Goal: Task Accomplishment & Management: Use online tool/utility

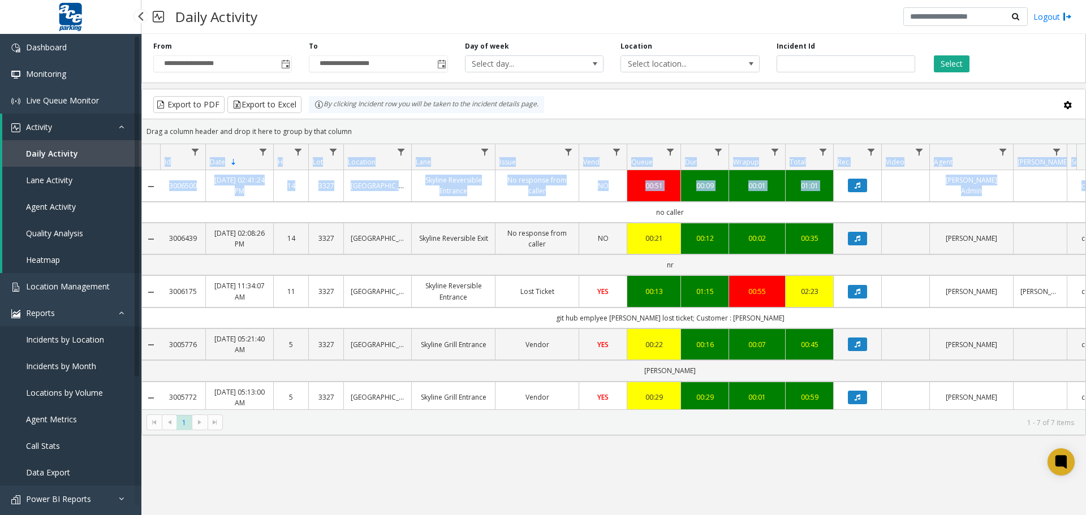
click at [70, 156] on span "Daily Activity" at bounding box center [52, 153] width 52 height 11
click at [284, 64] on span "Toggle popup" at bounding box center [285, 64] width 9 height 9
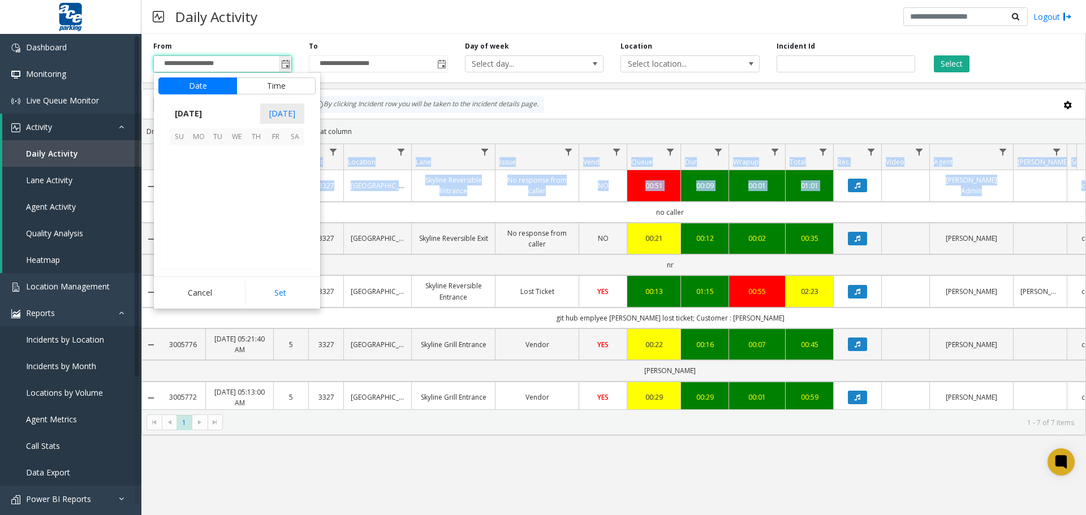
scroll to position [202909, 0]
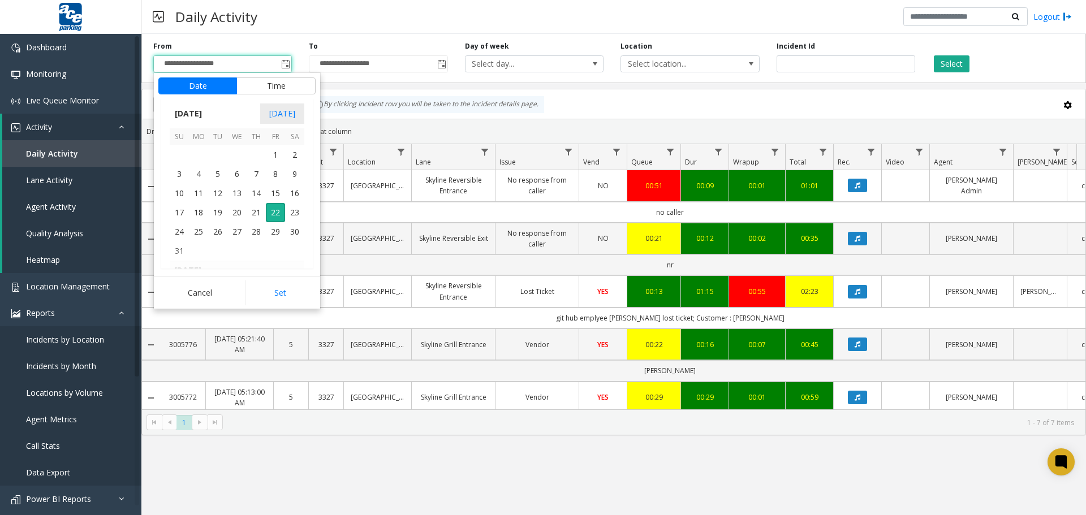
click at [287, 23] on div "Daily Activity Logout" at bounding box center [613, 17] width 945 height 34
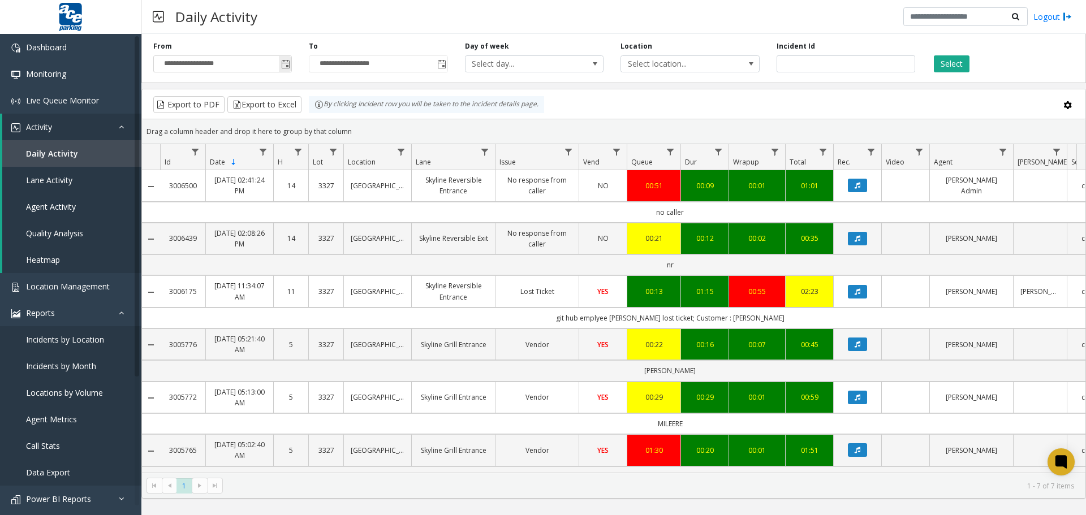
click at [283, 66] on span "Toggle popup" at bounding box center [285, 64] width 9 height 9
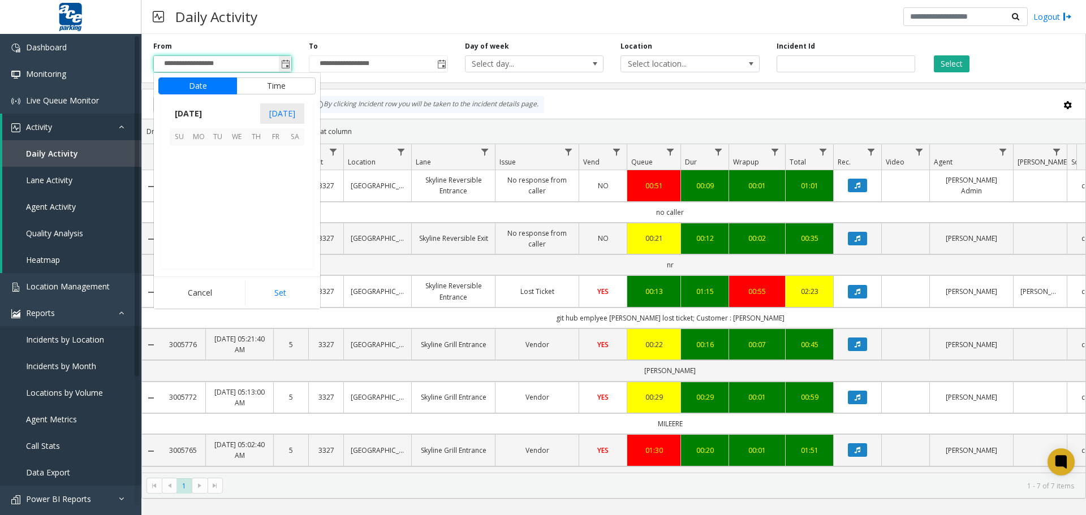
scroll to position [202909, 0]
click at [179, 213] on span "17" at bounding box center [179, 212] width 19 height 19
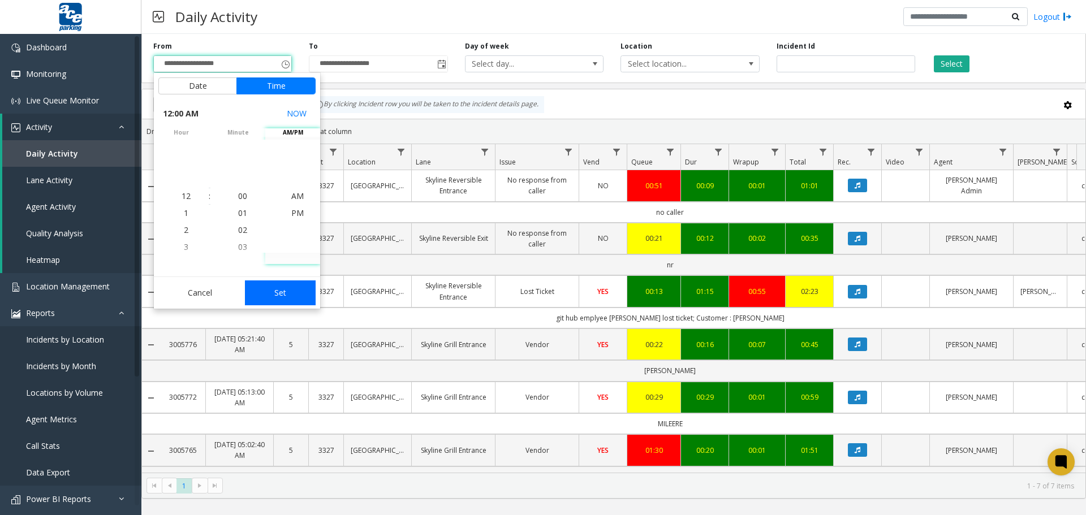
click at [299, 296] on button "Set" at bounding box center [280, 293] width 71 height 25
type input "**********"
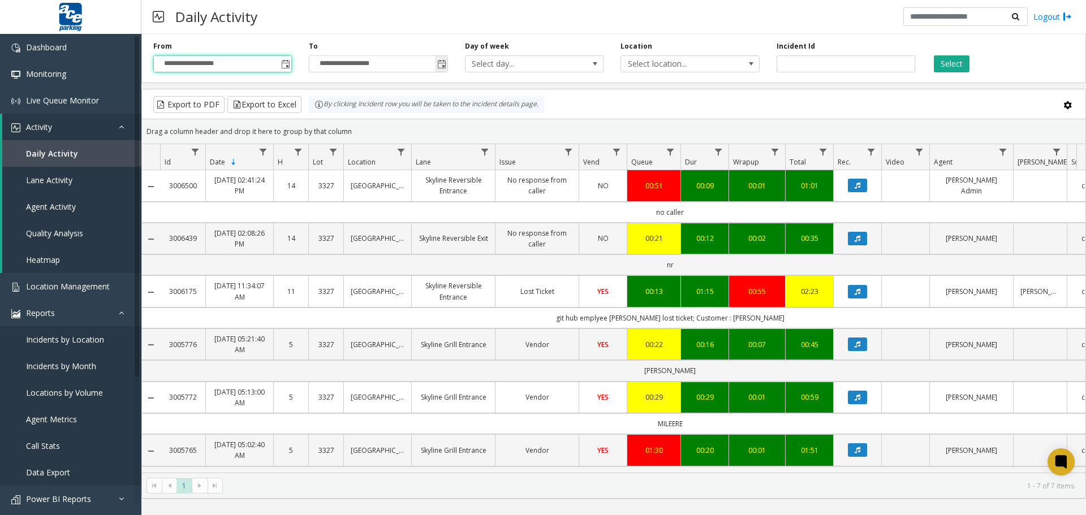
click at [444, 67] on span "Toggle popup" at bounding box center [441, 64] width 9 height 9
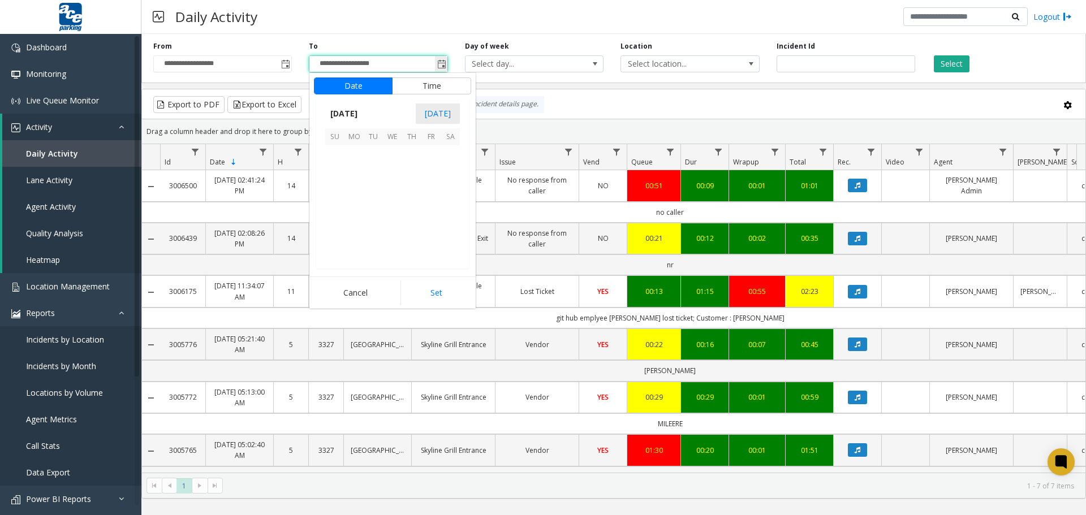
scroll to position [17, 0]
click at [433, 210] on span "22" at bounding box center [430, 212] width 19 height 19
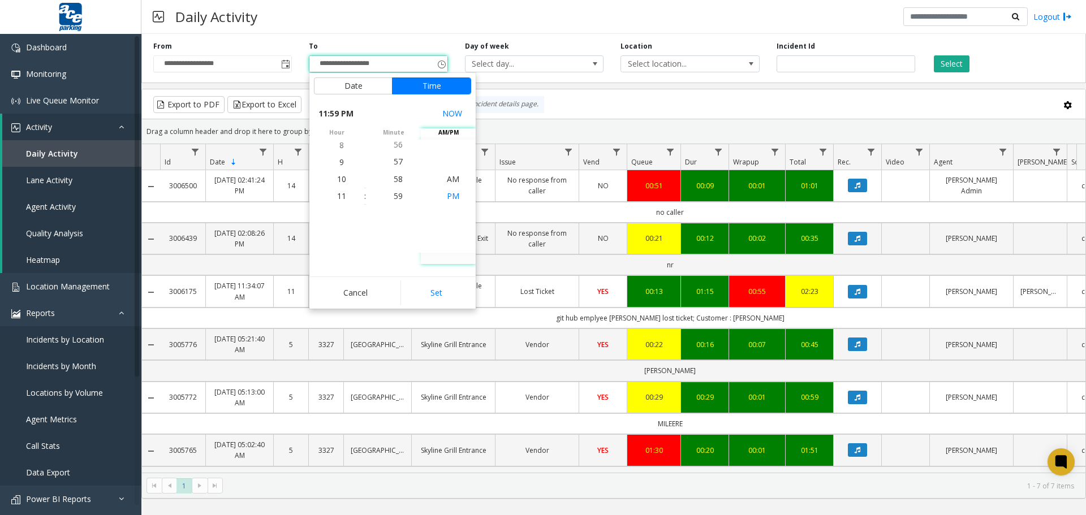
click at [454, 194] on span "PM" at bounding box center [453, 196] width 12 height 11
click at [431, 296] on button "Set" at bounding box center [436, 293] width 71 height 25
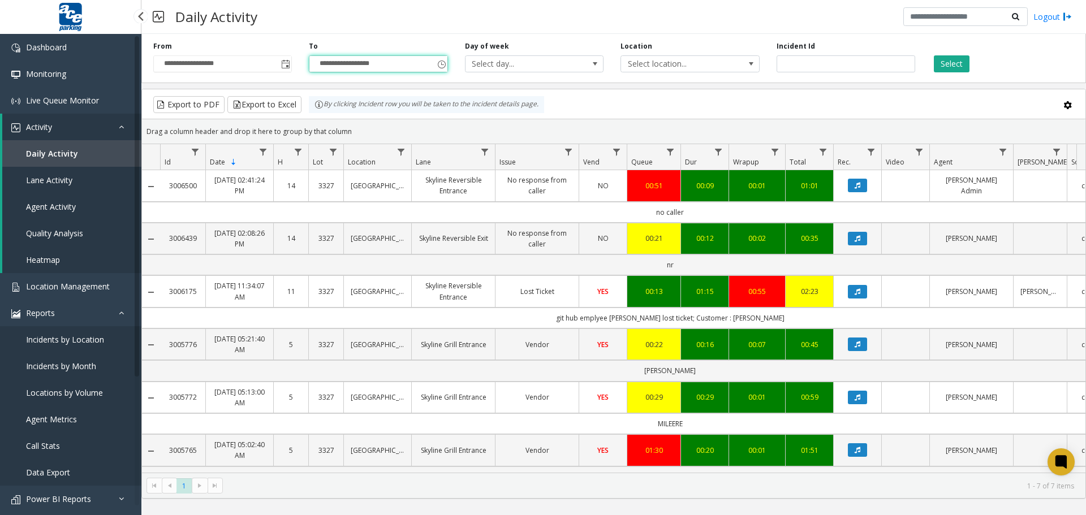
click at [54, 123] on link "Activity" at bounding box center [71, 127] width 139 height 27
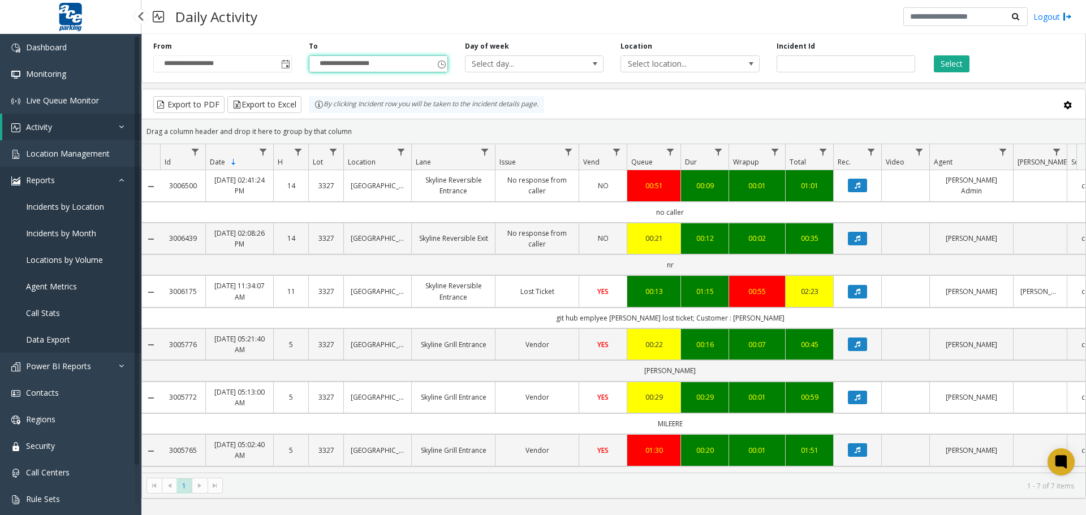
click at [68, 186] on link "Reports" at bounding box center [70, 180] width 141 height 27
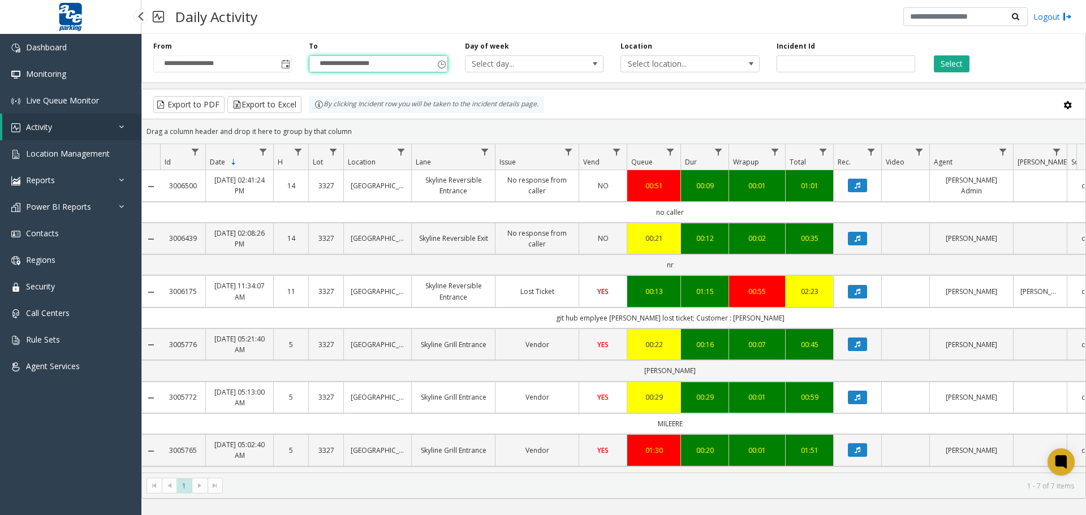
click at [50, 128] on span "Activity" at bounding box center [39, 127] width 26 height 11
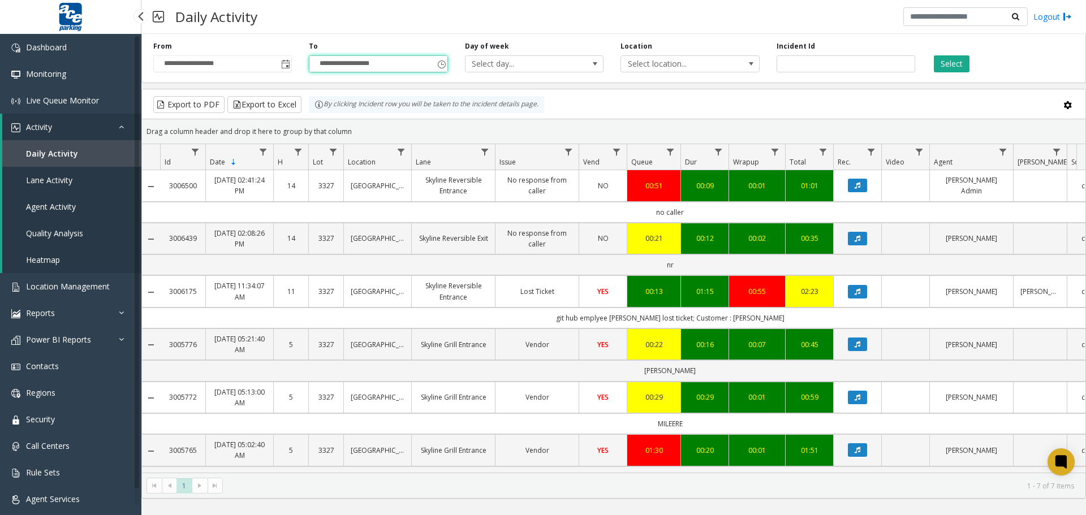
click at [61, 209] on span "Agent Activity" at bounding box center [51, 206] width 50 height 11
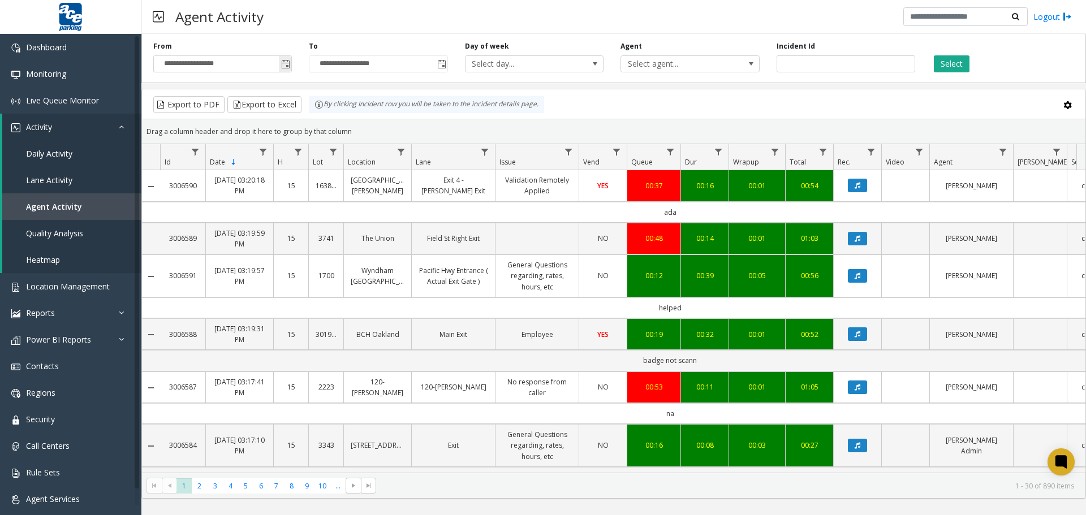
click at [287, 64] on span "Toggle popup" at bounding box center [285, 64] width 9 height 9
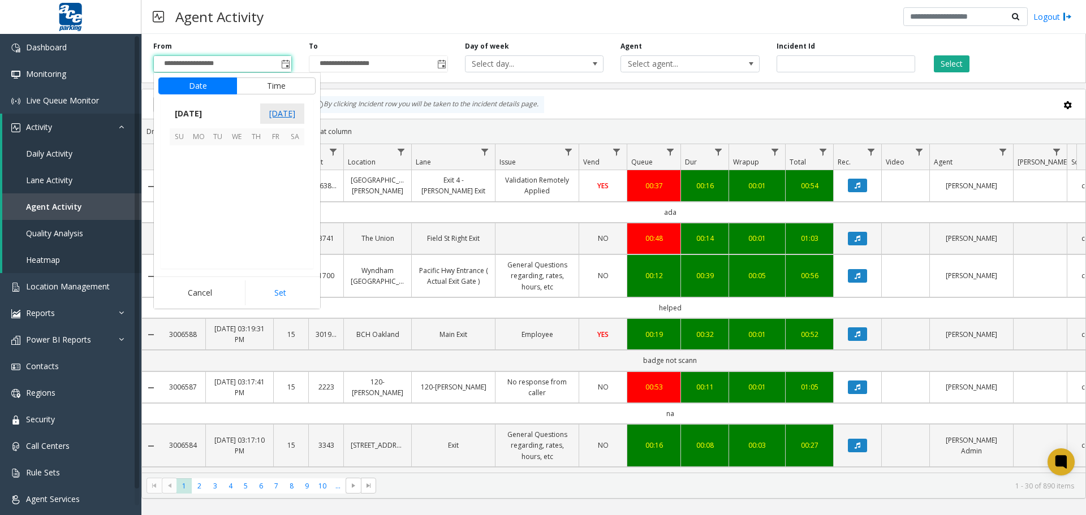
scroll to position [202909, 0]
click at [179, 209] on span "17" at bounding box center [179, 212] width 19 height 19
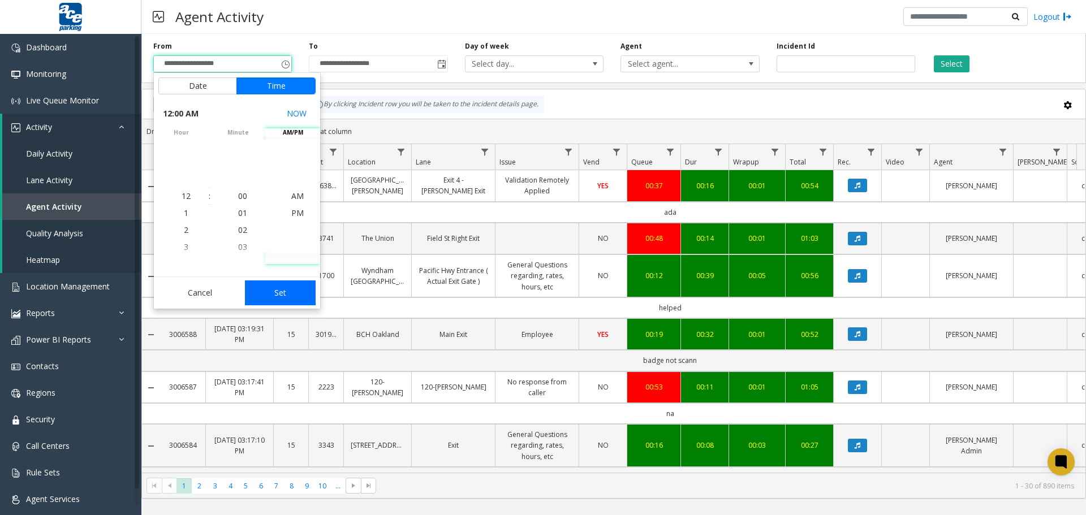
click at [292, 290] on button "Set" at bounding box center [280, 293] width 71 height 25
type input "**********"
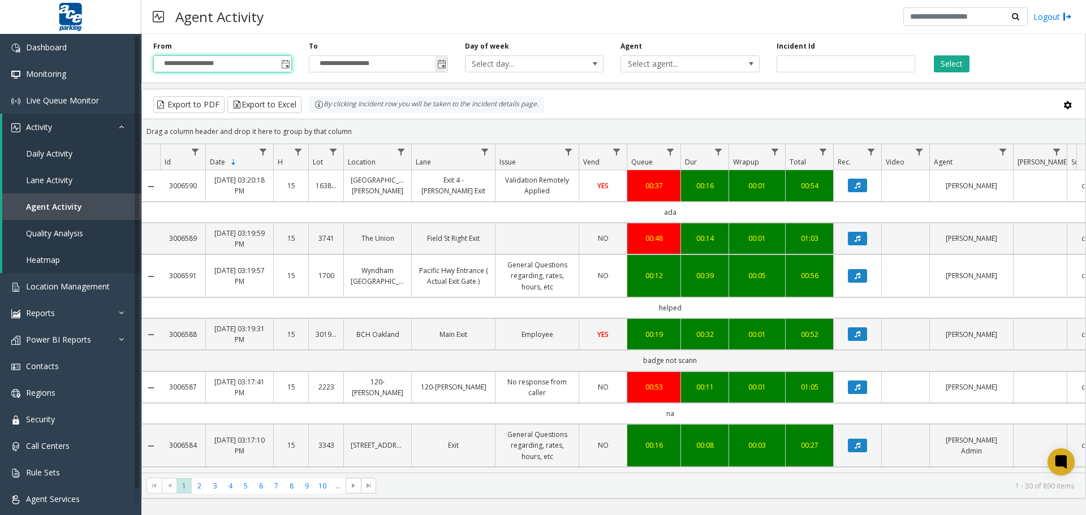
click at [437, 65] on span "Toggle popup" at bounding box center [441, 64] width 9 height 9
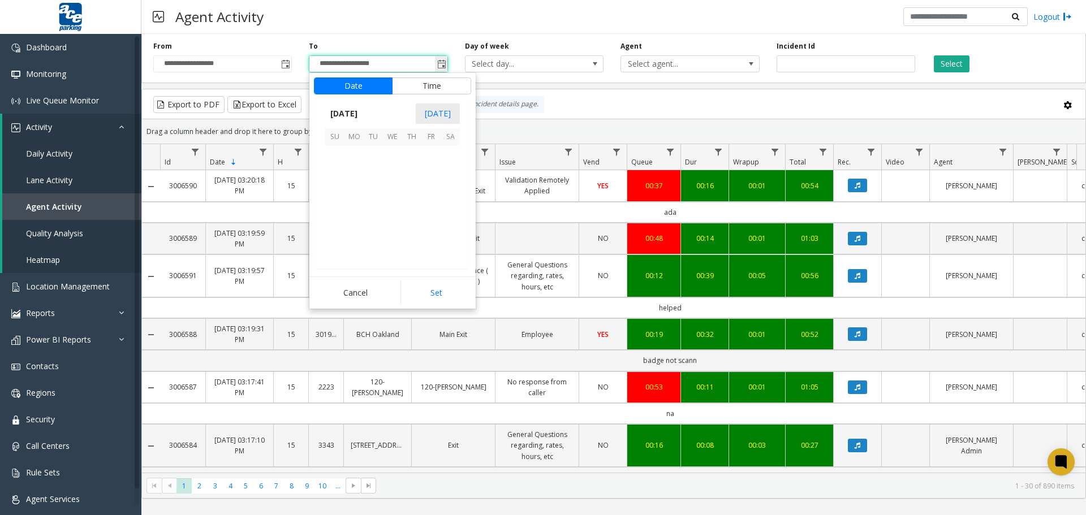
scroll to position [17, 0]
click at [435, 214] on span "22" at bounding box center [430, 212] width 19 height 19
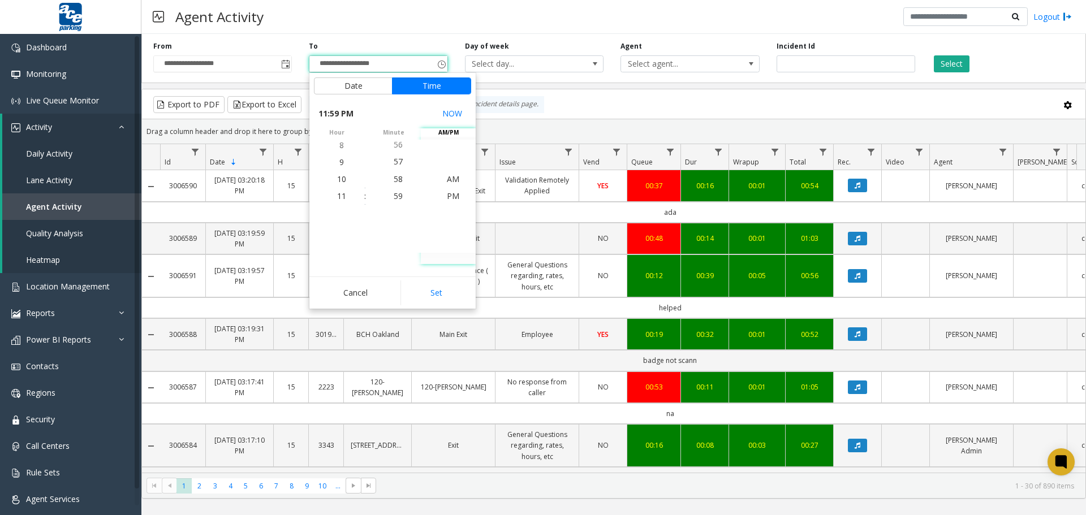
click at [449, 290] on button "Set" at bounding box center [436, 293] width 71 height 25
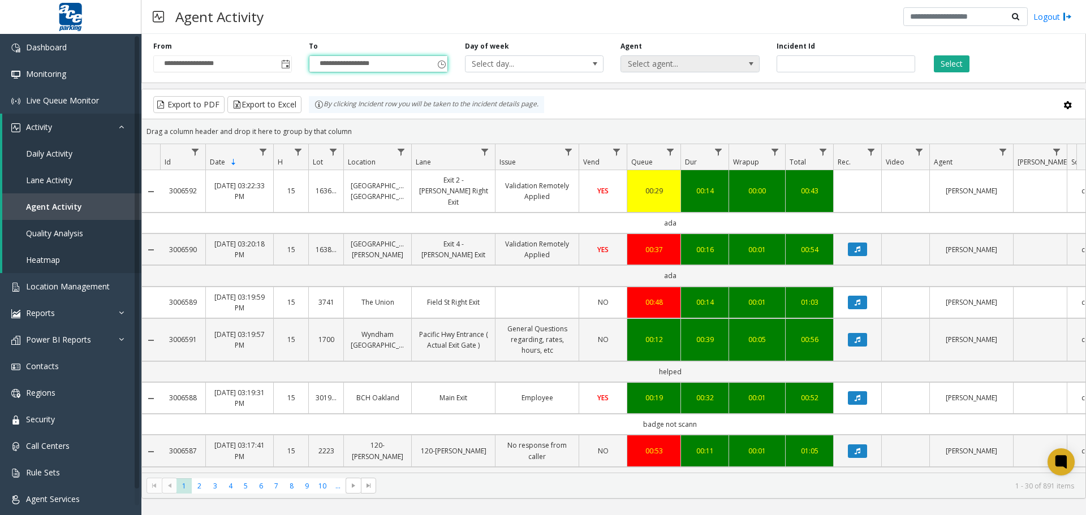
click at [753, 67] on span at bounding box center [751, 63] width 9 height 9
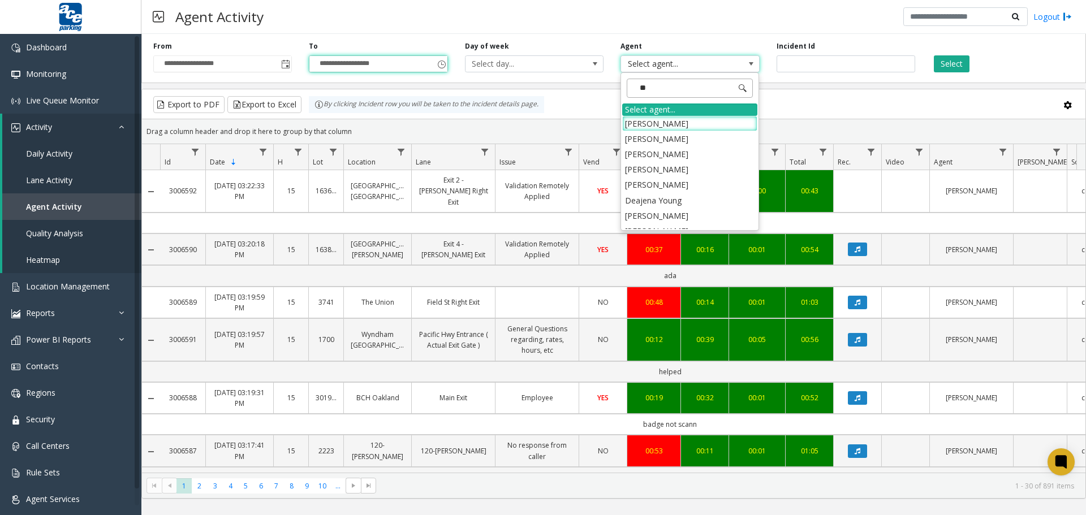
type input "***"
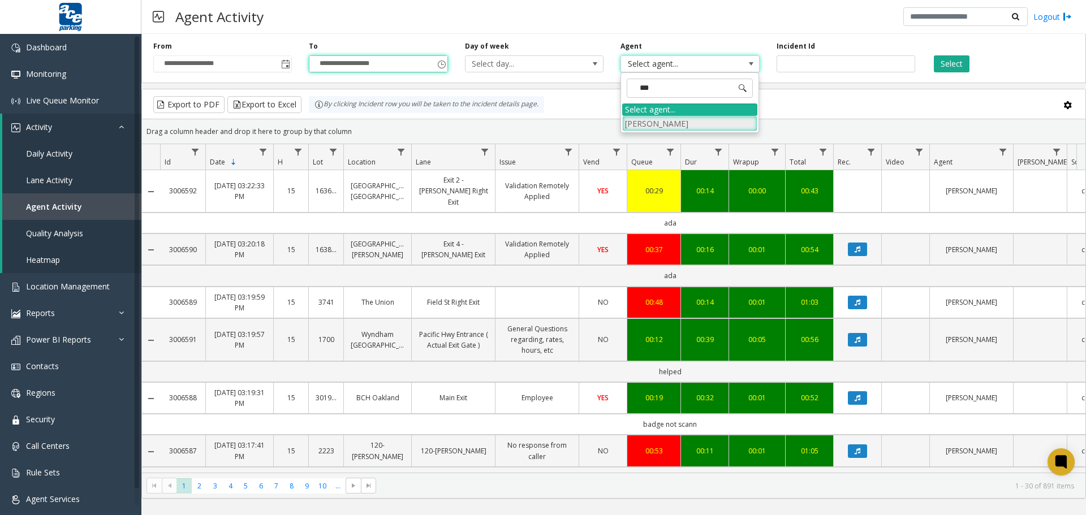
click at [656, 127] on li "[PERSON_NAME]" at bounding box center [689, 123] width 135 height 15
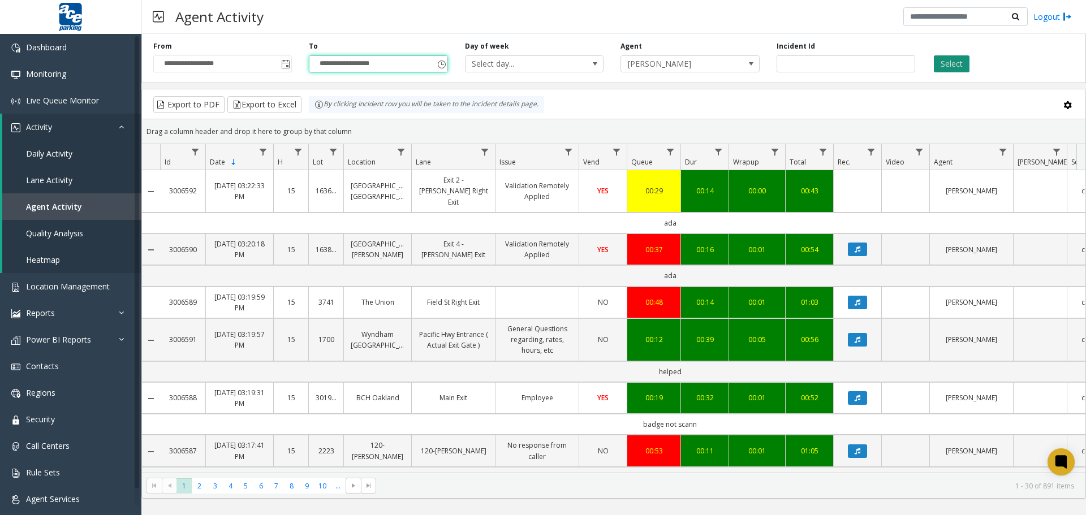
click at [961, 60] on button "Select" at bounding box center [952, 63] width 36 height 17
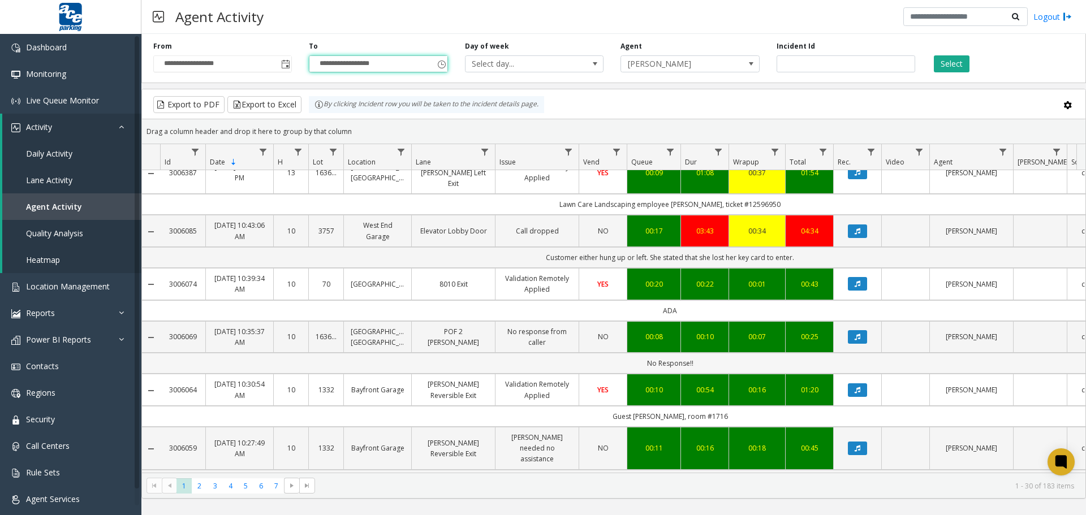
scroll to position [1391, 0]
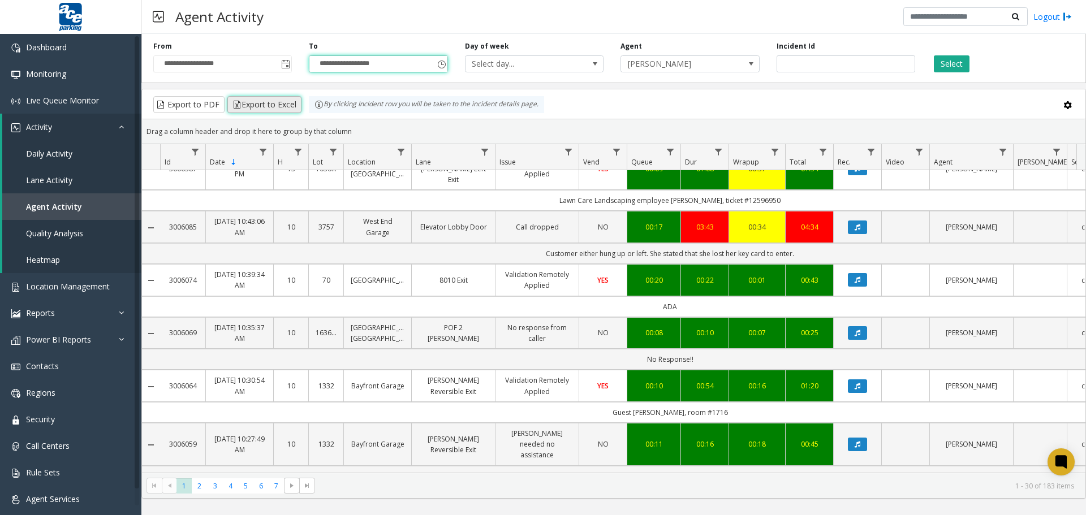
click at [251, 109] on button "Export to Excel" at bounding box center [264, 104] width 74 height 17
click at [279, 489] on span "7" at bounding box center [276, 486] width 15 height 15
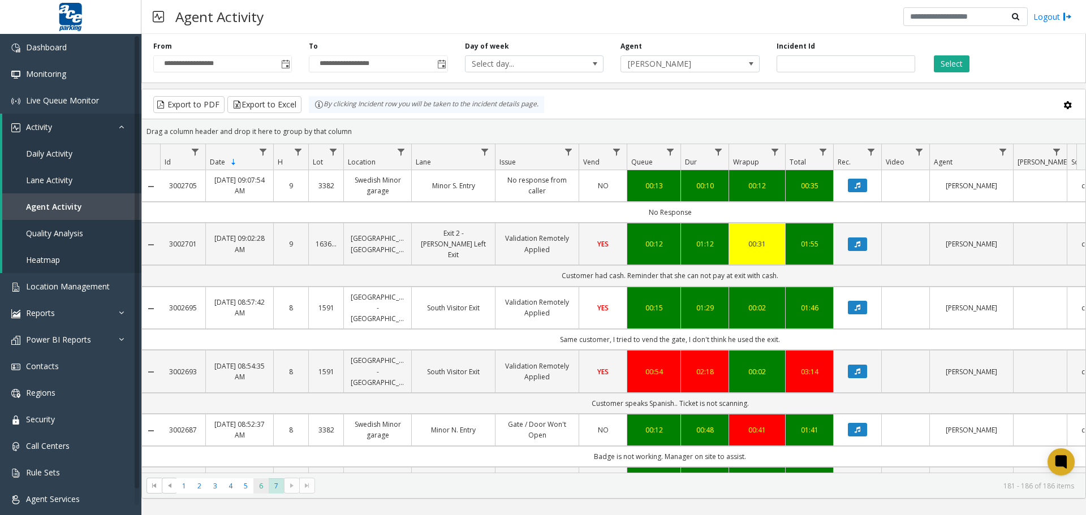
click at [261, 485] on span "6" at bounding box center [260, 486] width 15 height 15
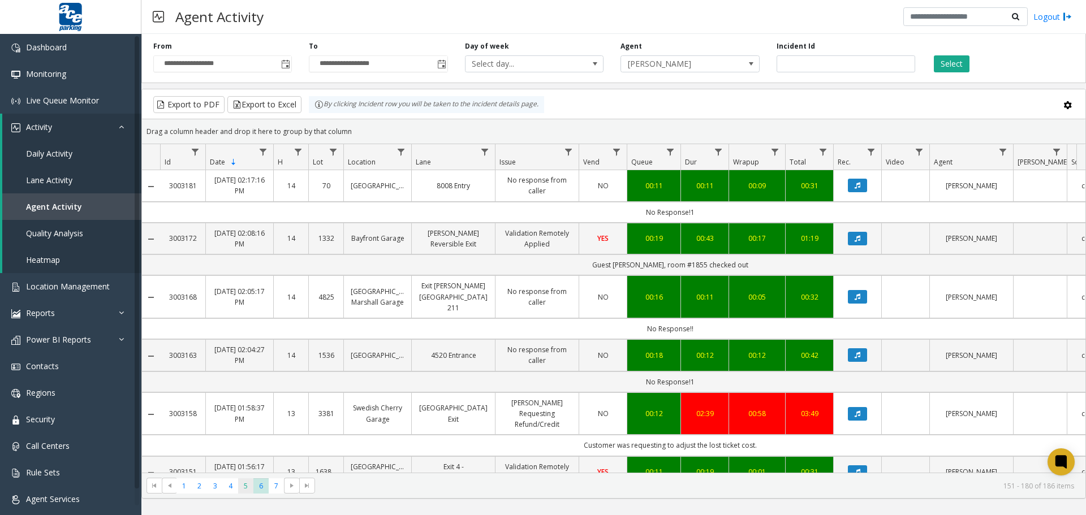
click at [250, 486] on span "5" at bounding box center [245, 486] width 15 height 15
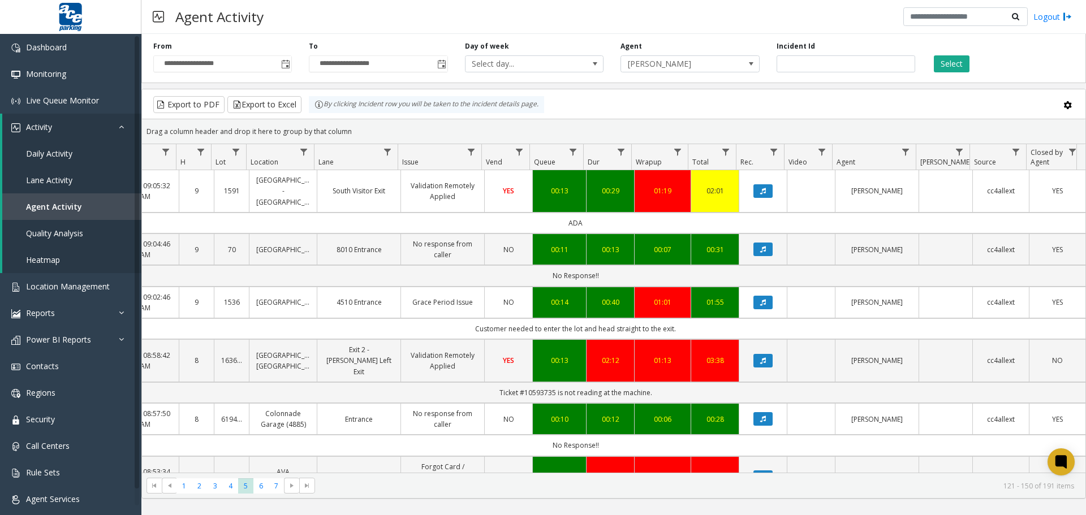
scroll to position [0, 103]
